Goal: Browse casually

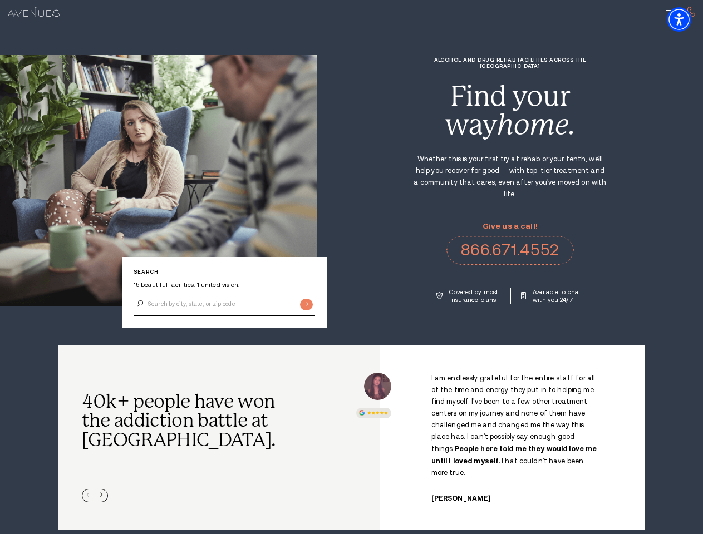
click at [351, 267] on div "Alcohol and Drug Rehab Facilities across the [GEOGRAPHIC_DATA] Find your way ho…" at bounding box center [510, 180] width 386 height 247
click at [688, 19] on img "Accessibility Menu" at bounding box center [678, 19] width 24 height 24
